Goal: Use online tool/utility: Utilize a website feature to perform a specific function

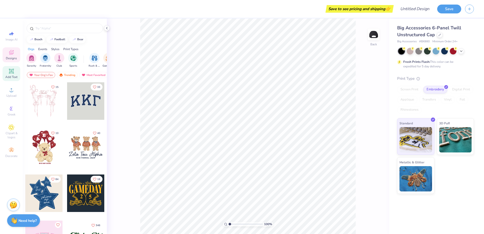
click at [11, 71] on icon at bounding box center [11, 71] width 6 height 6
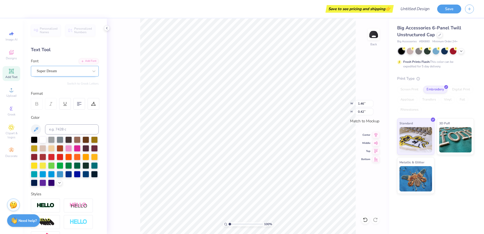
click at [60, 72] on div "Super Dream" at bounding box center [62, 71] width 53 height 8
click at [91, 70] on icon at bounding box center [93, 71] width 5 height 5
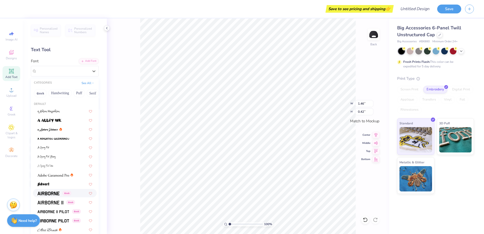
click at [51, 190] on span at bounding box center [48, 192] width 22 height 5
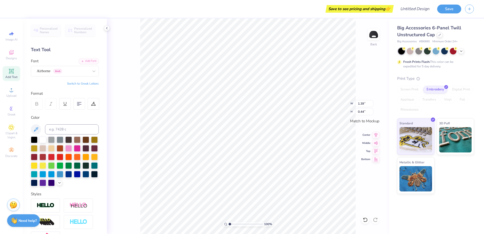
type input "1.39"
type input "0.44"
click at [75, 73] on div "Airborne Greek" at bounding box center [62, 71] width 53 height 8
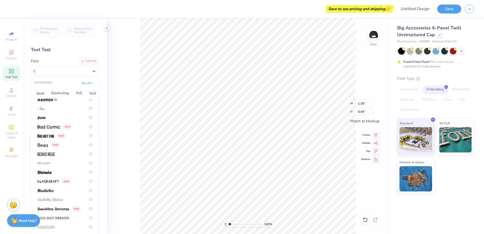
scroll to position [203, 0]
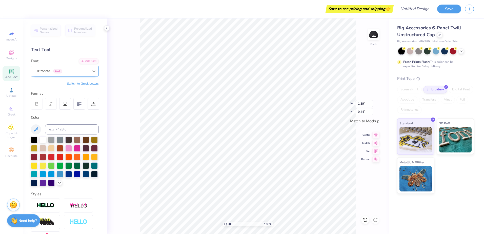
click at [91, 73] on icon at bounding box center [93, 71] width 5 height 5
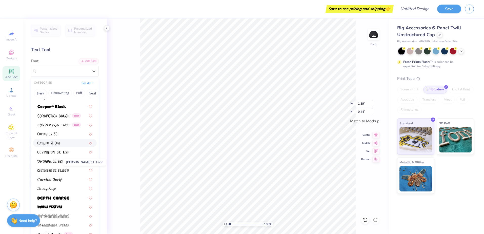
scroll to position [836, 0]
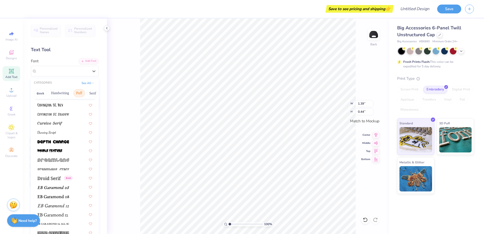
click at [81, 95] on button "Puff" at bounding box center [79, 93] width 12 height 8
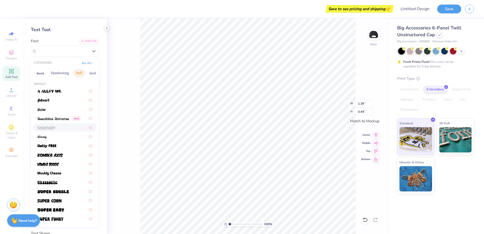
scroll to position [25, 0]
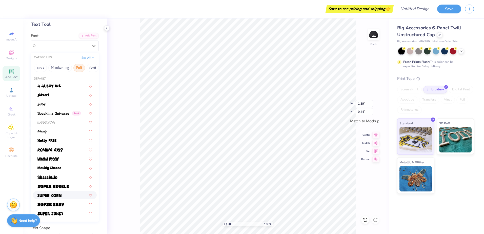
click at [62, 195] on div at bounding box center [64, 195] width 55 height 5
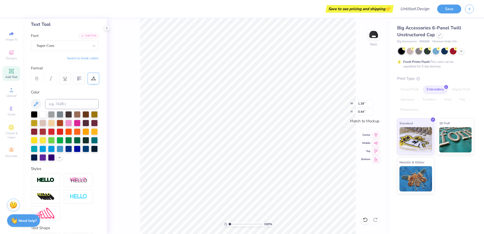
type input "1.06"
type input "0.39"
type textarea "HOMEWOOD"
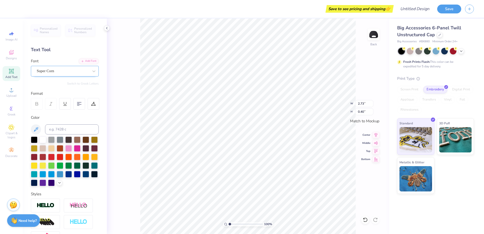
click at [60, 69] on div "Super Corn" at bounding box center [62, 71] width 53 height 8
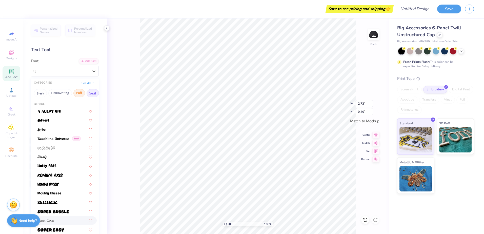
click at [94, 91] on button "Serif" at bounding box center [93, 93] width 12 height 8
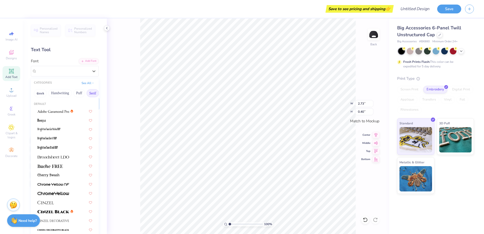
click at [96, 102] on div at bounding box center [94, 104] width 12 height 12
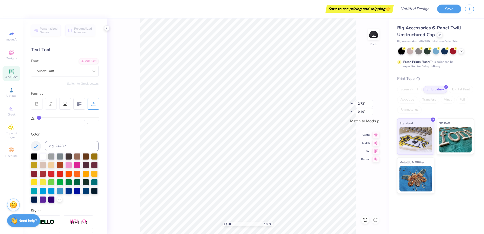
click at [96, 102] on div at bounding box center [94, 104] width 12 height 12
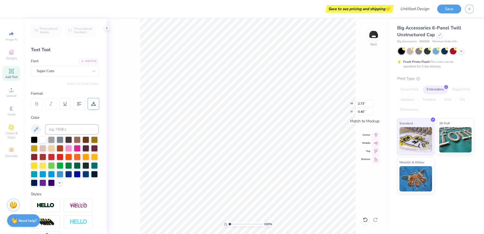
click at [96, 102] on div at bounding box center [94, 104] width 12 height 12
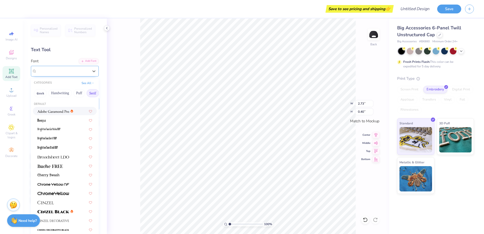
click at [56, 70] on div "Super Corn" at bounding box center [62, 71] width 53 height 8
click at [53, 72] on span "Super Corn" at bounding box center [45, 71] width 17 height 6
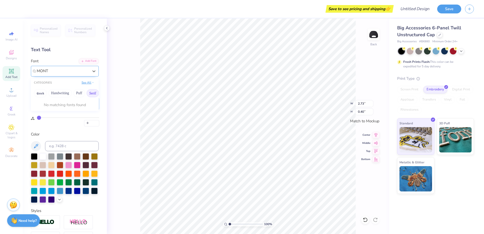
click at [86, 83] on button "See All" at bounding box center [88, 82] width 16 height 5
click at [85, 82] on button "See All" at bounding box center [88, 82] width 16 height 5
click at [83, 83] on button "See All" at bounding box center [88, 82] width 16 height 5
click at [81, 84] on button "See All" at bounding box center [88, 82] width 16 height 5
click at [91, 95] on button "Serif" at bounding box center [93, 93] width 12 height 8
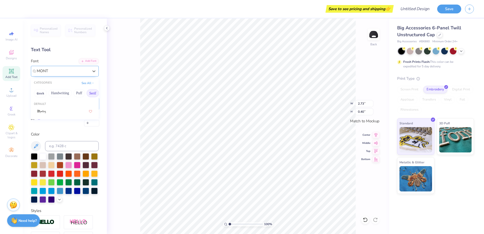
click at [91, 90] on button "Serif" at bounding box center [93, 93] width 12 height 8
type input "MONT"
click at [12, 89] on icon at bounding box center [11, 90] width 6 height 6
click at [11, 48] on div "Designs" at bounding box center [12, 54] width 18 height 15
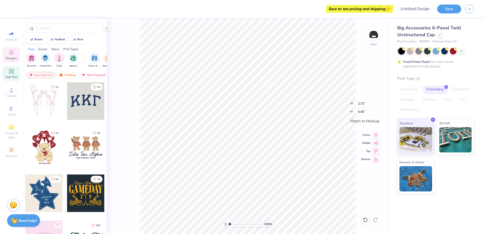
click at [10, 70] on icon at bounding box center [11, 71] width 4 height 4
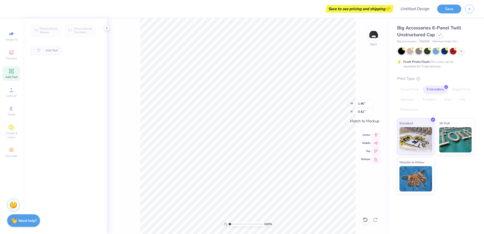
type input "1.46"
type input "0.42"
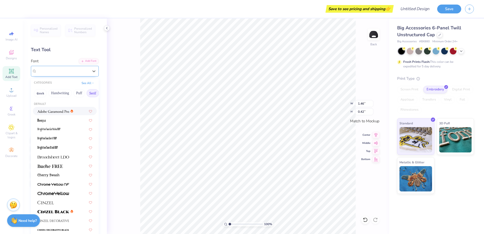
click at [65, 70] on div "Super Dream" at bounding box center [62, 71] width 53 height 8
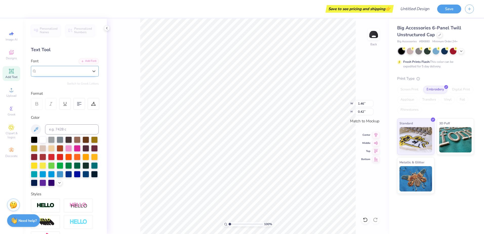
click at [63, 71] on div "Super Dream" at bounding box center [63, 71] width 52 height 6
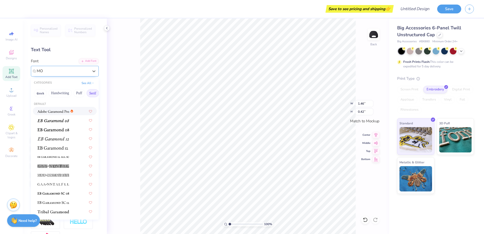
type input "M"
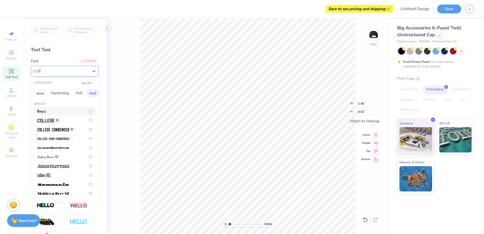
type input "L"
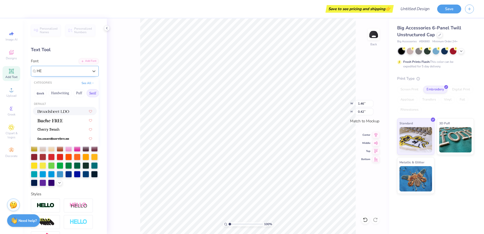
type input "H"
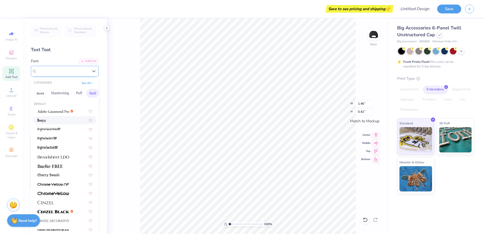
click at [59, 122] on div at bounding box center [64, 120] width 55 height 5
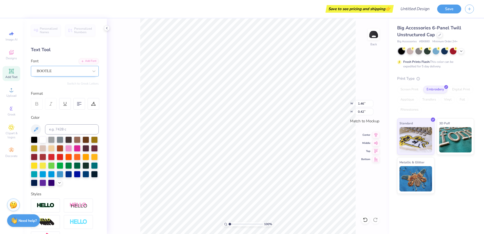
type input "1.22"
type input "0.57"
type textarea "TXT"
click at [49, 73] on div "BOOTLE" at bounding box center [62, 71] width 53 height 8
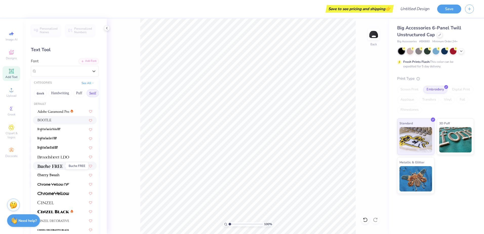
click at [54, 167] on img at bounding box center [49, 166] width 25 height 4
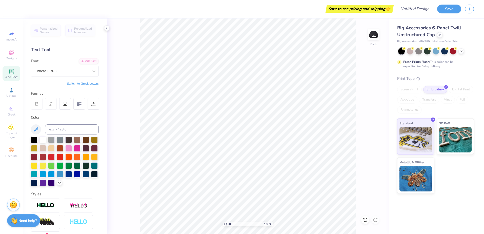
click at [9, 74] on icon at bounding box center [11, 71] width 6 height 6
click at [13, 54] on icon at bounding box center [11, 52] width 4 height 3
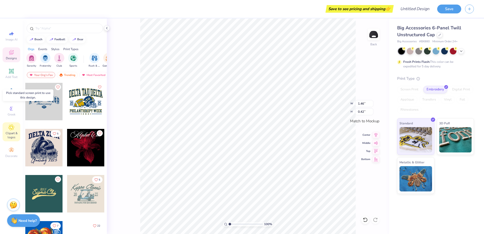
scroll to position [583, 0]
